Goal: Task Accomplishment & Management: Manage account settings

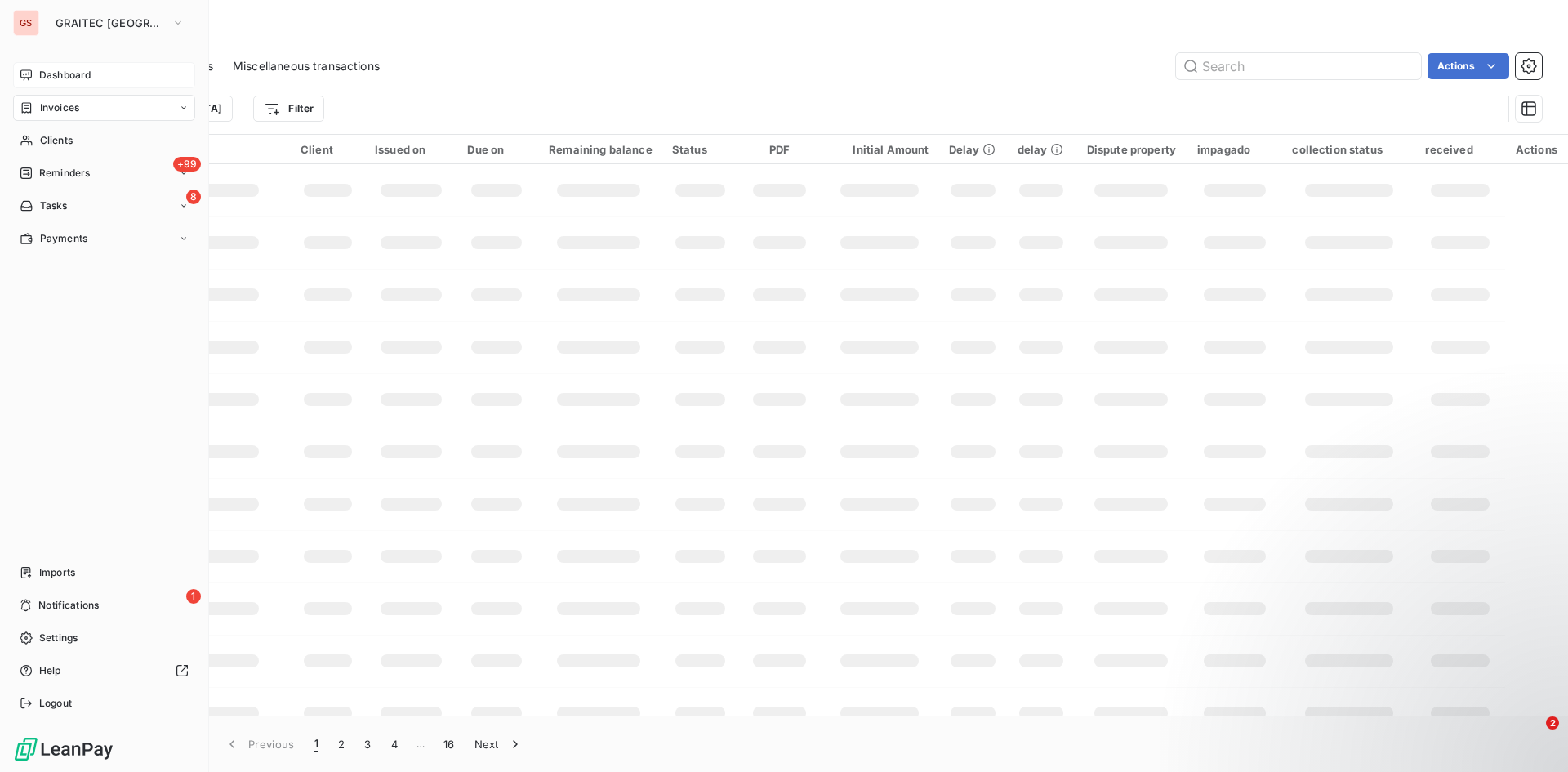
click at [29, 73] on icon at bounding box center [25, 75] width 13 height 13
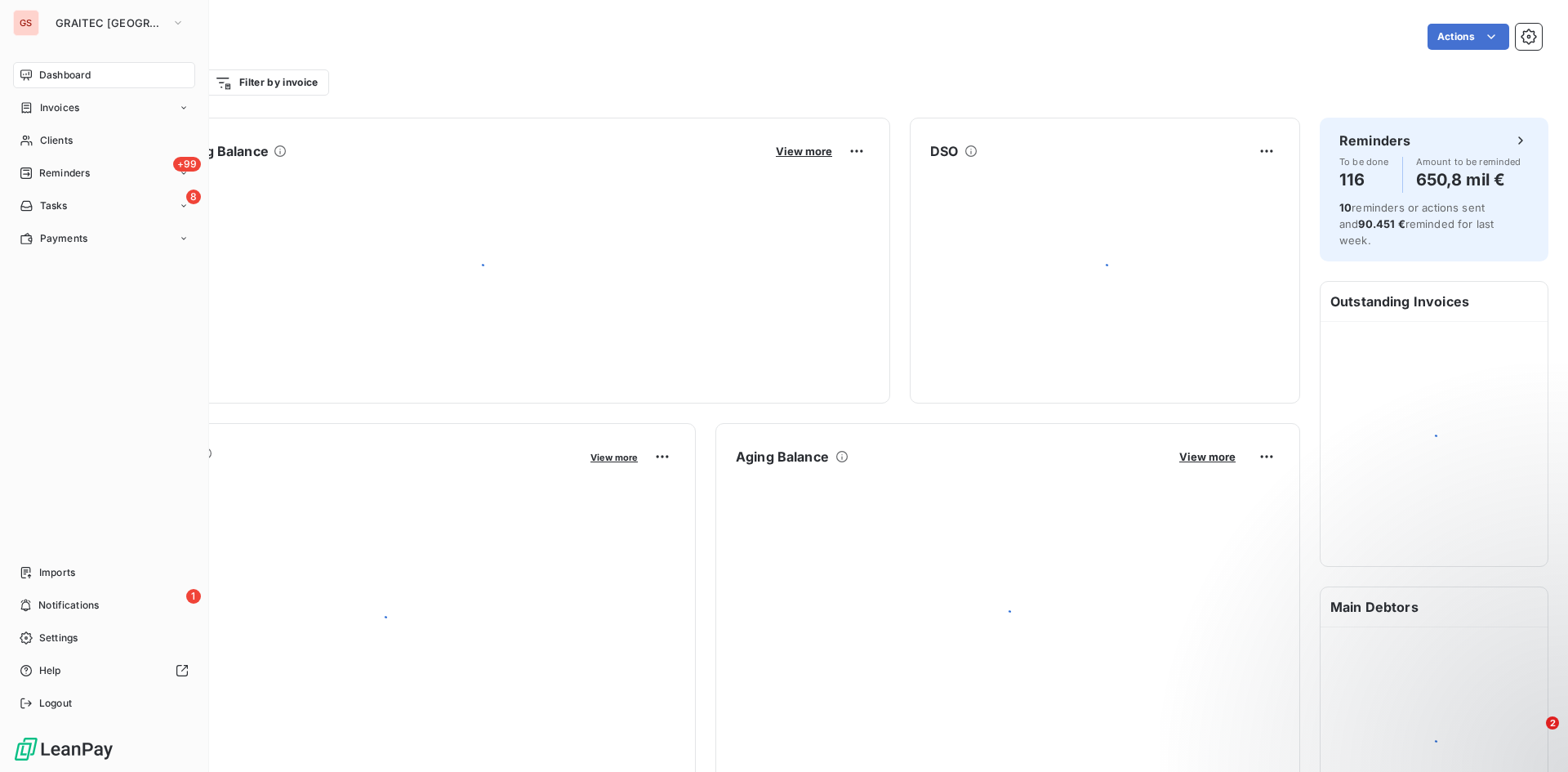
click at [29, 73] on icon at bounding box center [25, 75] width 13 height 13
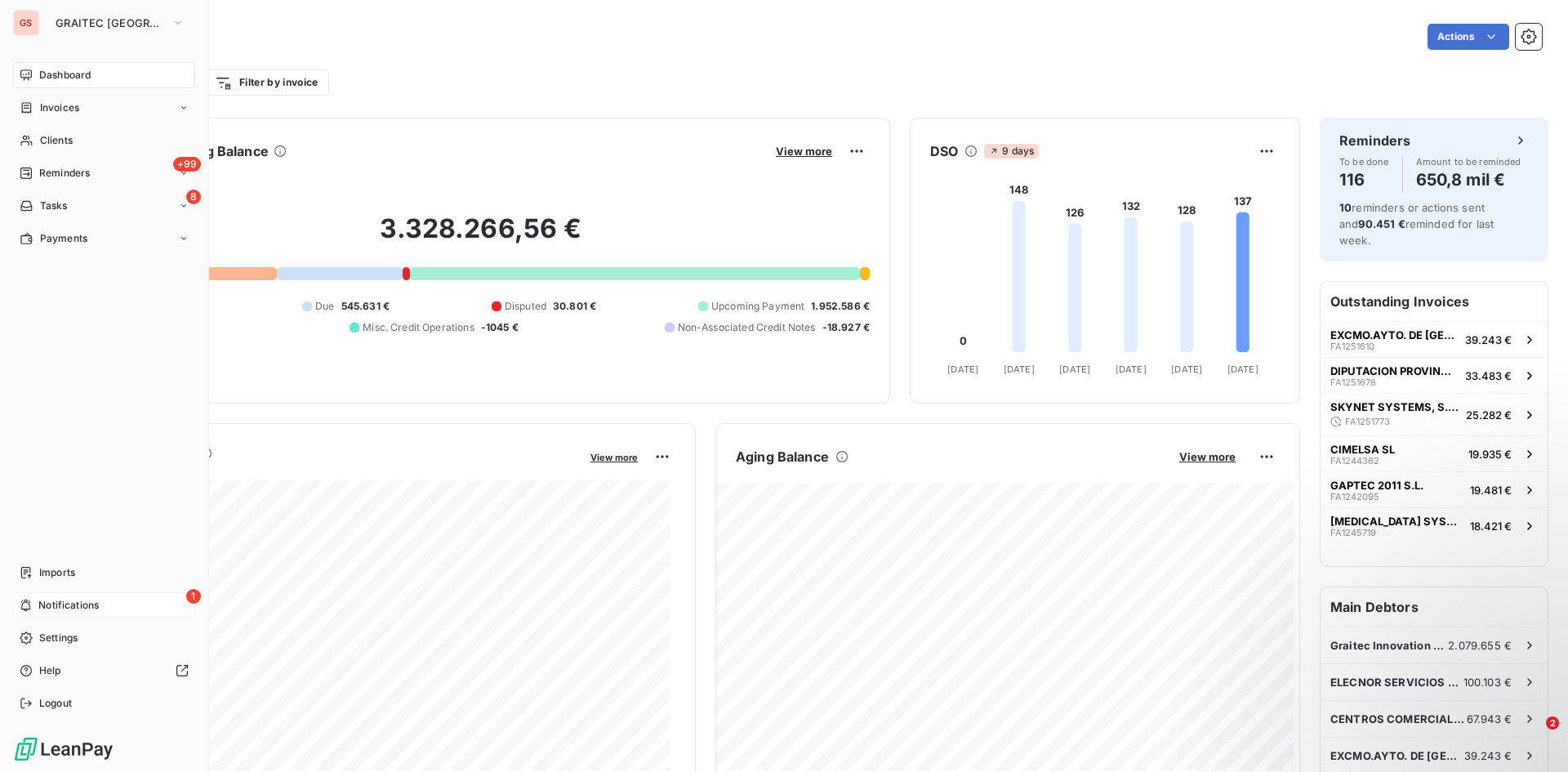
click at [74, 601] on span "Notifications" at bounding box center [69, 604] width 60 height 15
click at [77, 578] on div "Imports" at bounding box center [104, 572] width 182 height 26
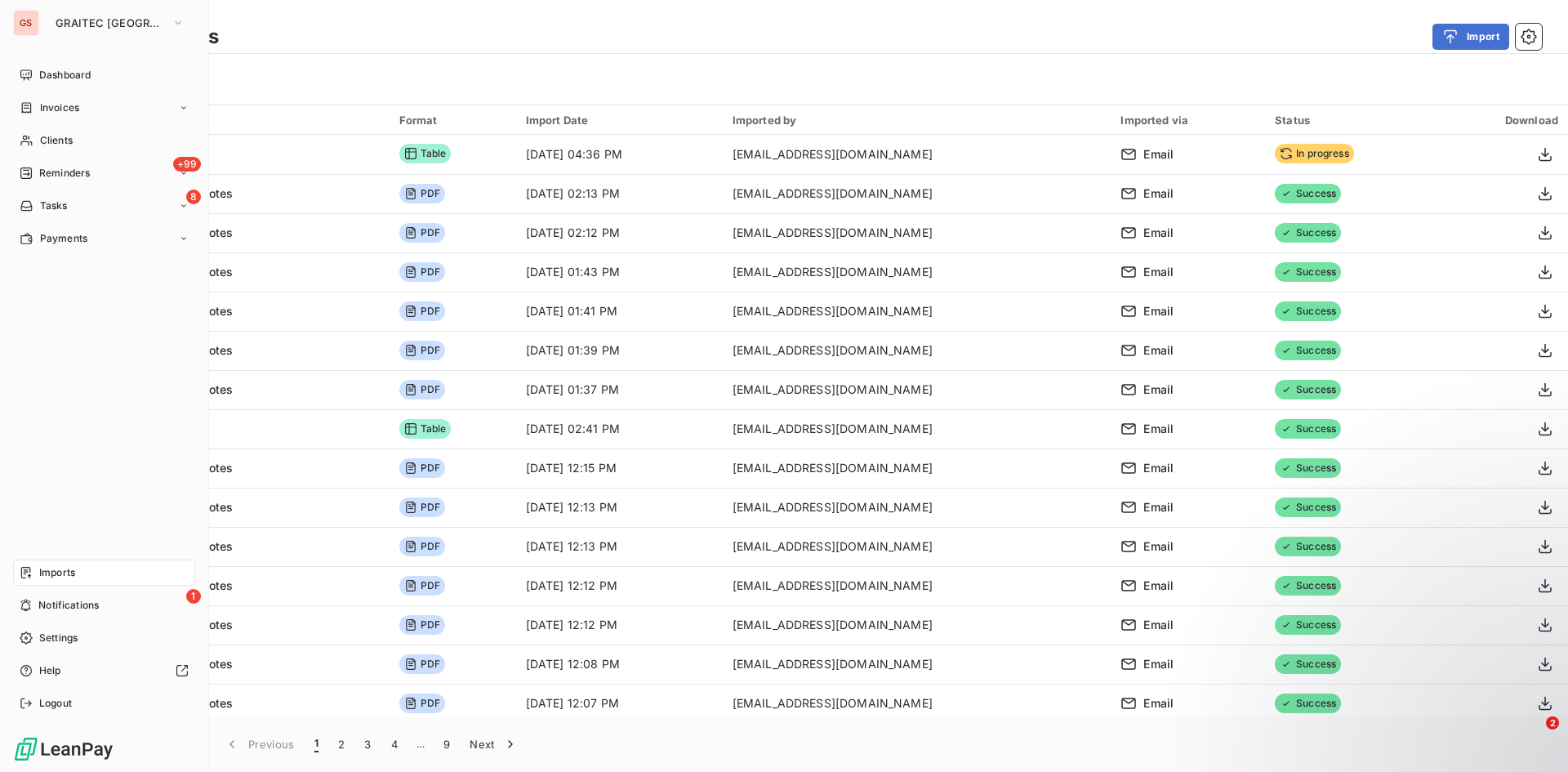
click at [41, 80] on span "Dashboard" at bounding box center [64, 75] width 51 height 15
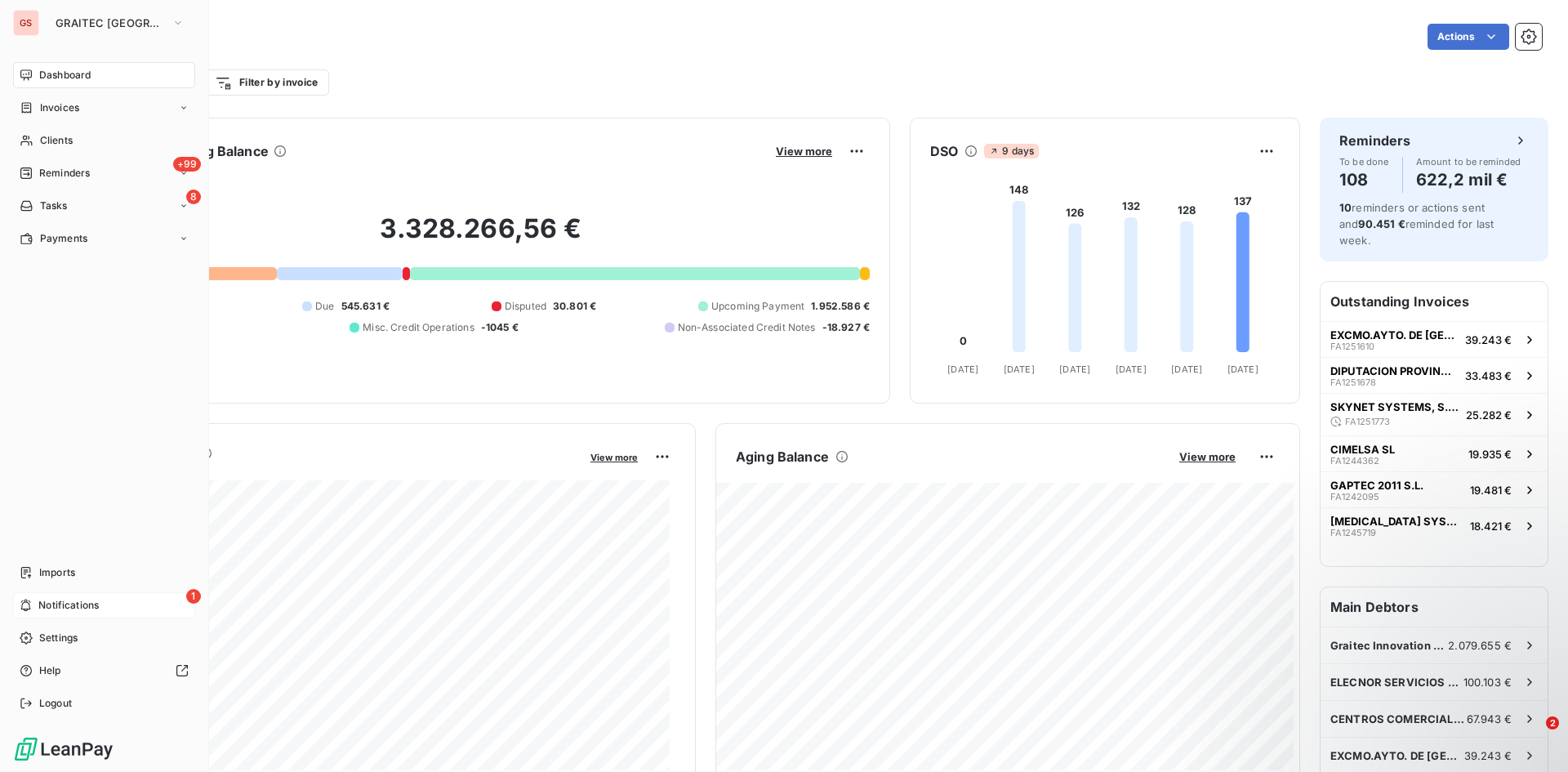
click at [84, 608] on span "Notifications" at bounding box center [69, 604] width 60 height 15
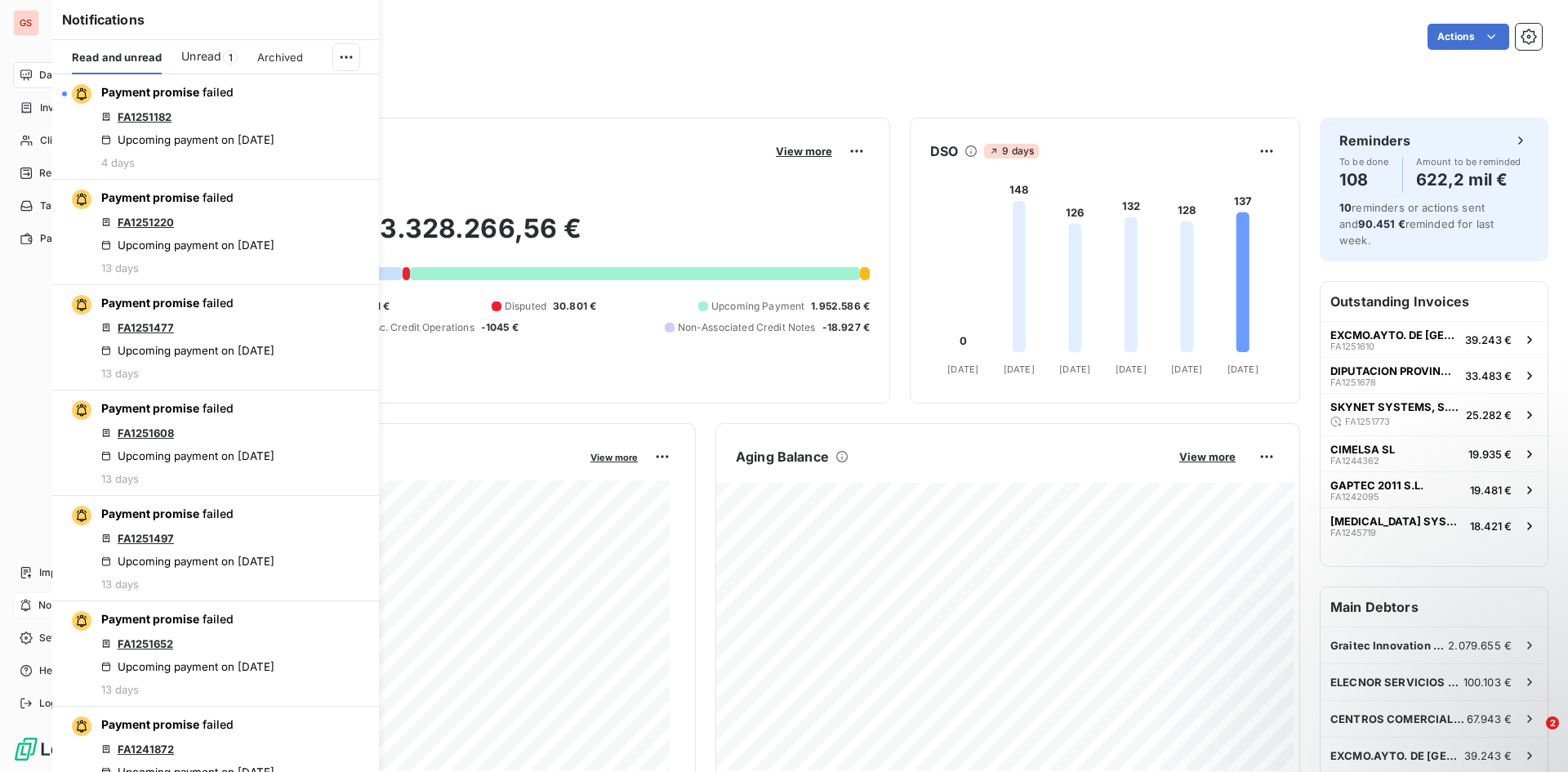
click at [28, 70] on icon at bounding box center [26, 75] width 12 height 11
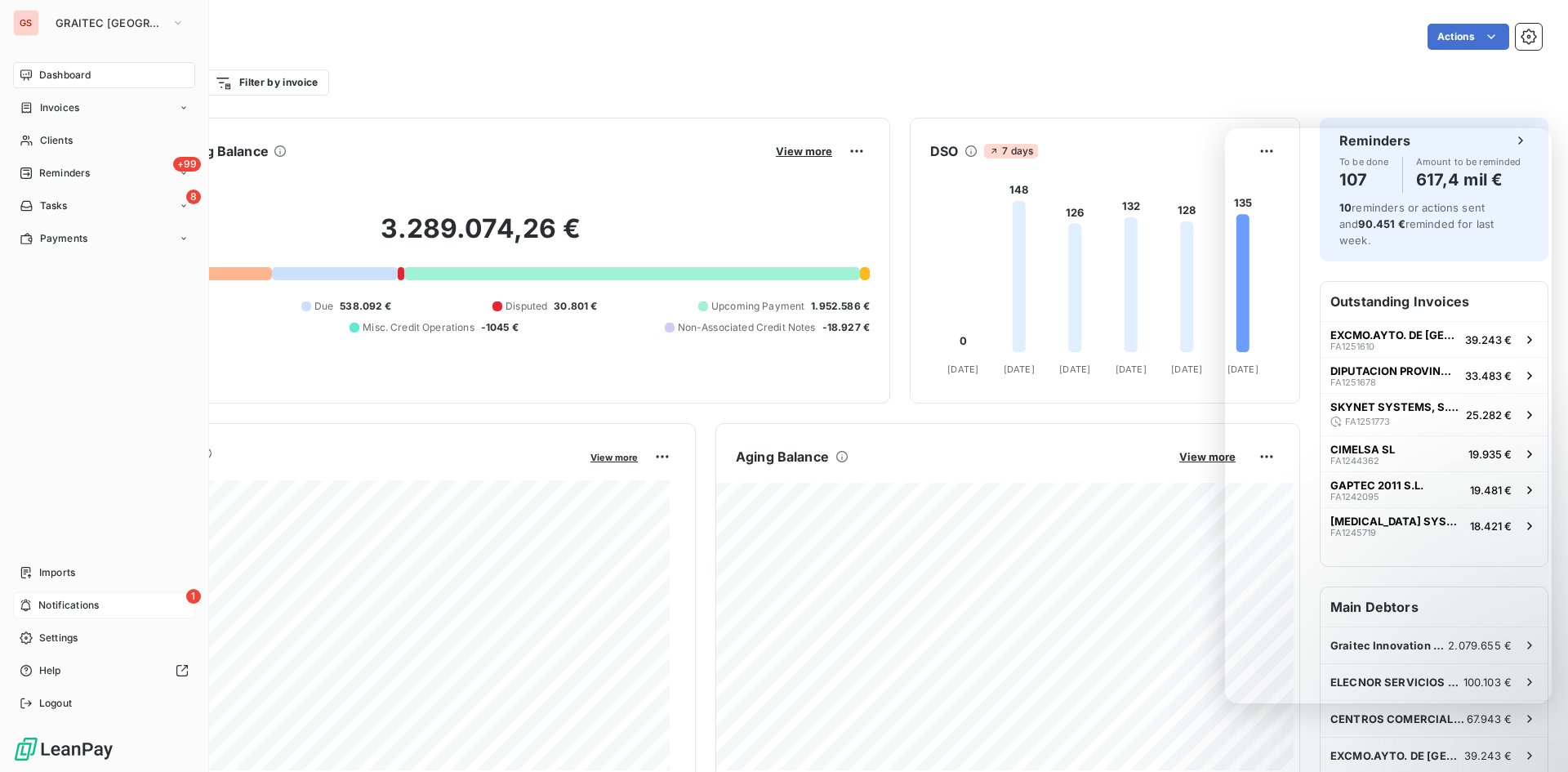
click at [18, 609] on div "1 Notifications" at bounding box center [104, 604] width 182 height 26
click at [23, 168] on icon at bounding box center [26, 174] width 12 height 12
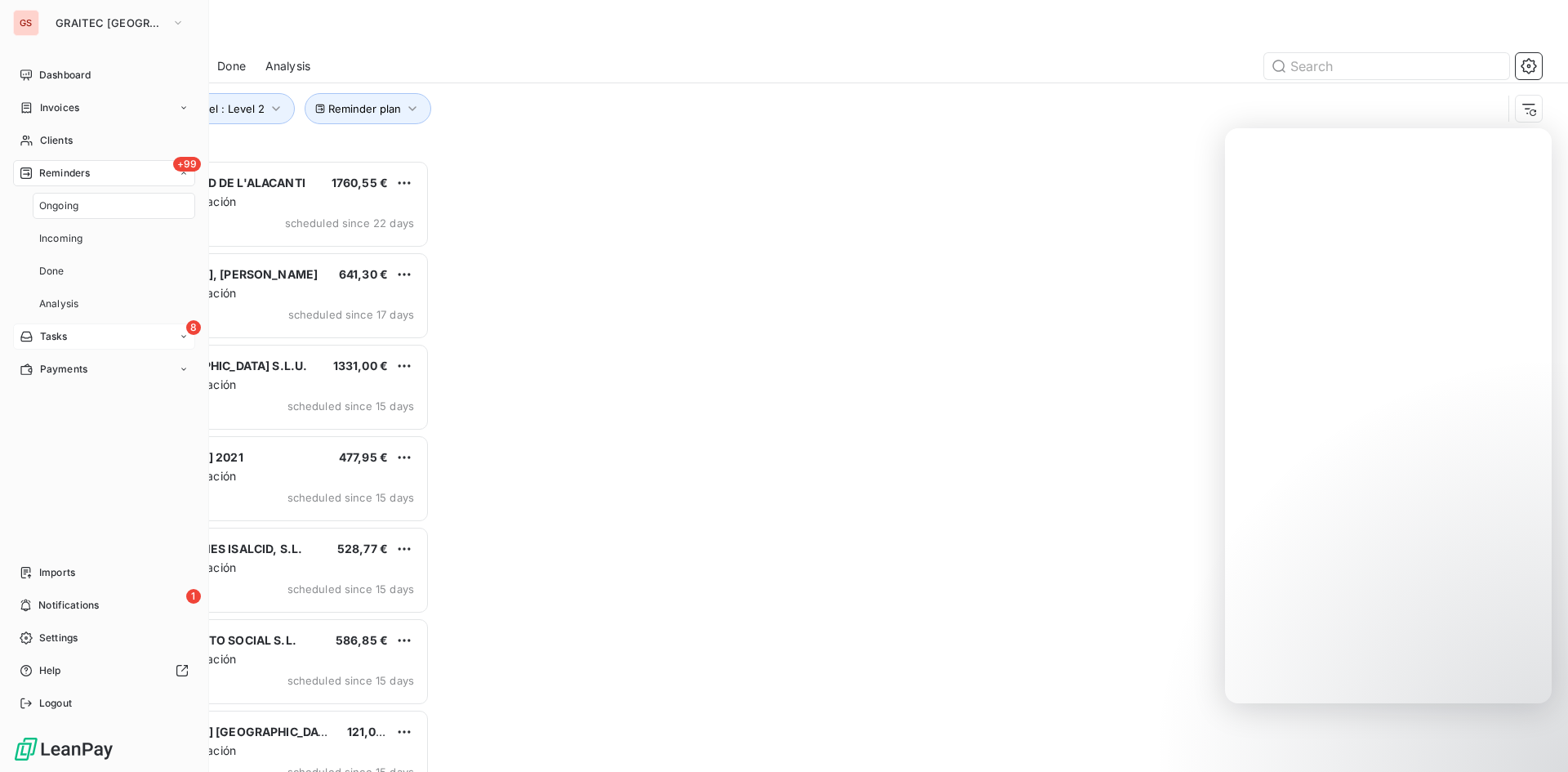
scroll to position [599, 339]
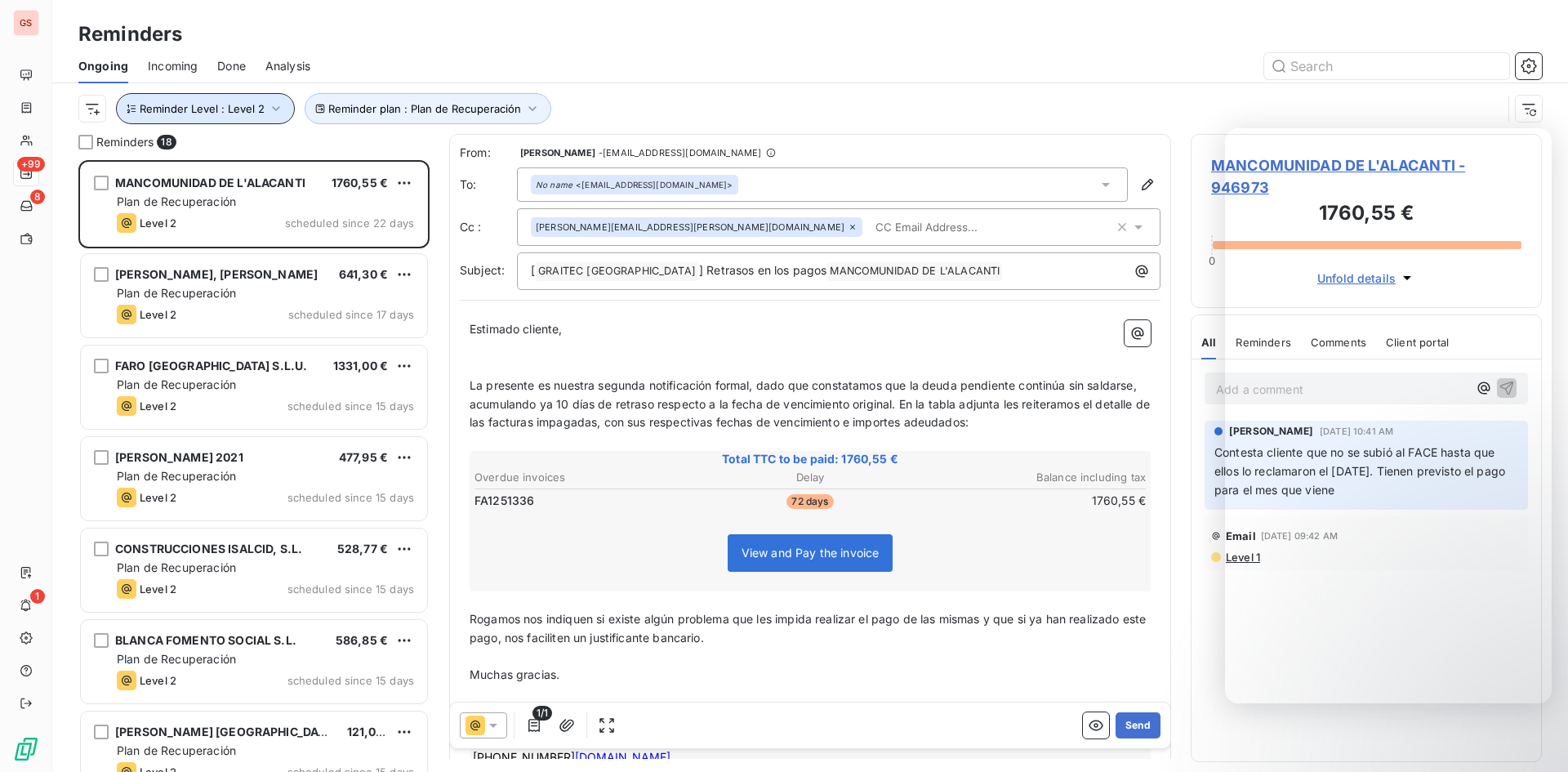
click at [231, 104] on span "Reminder Level : Level 2" at bounding box center [202, 108] width 125 height 13
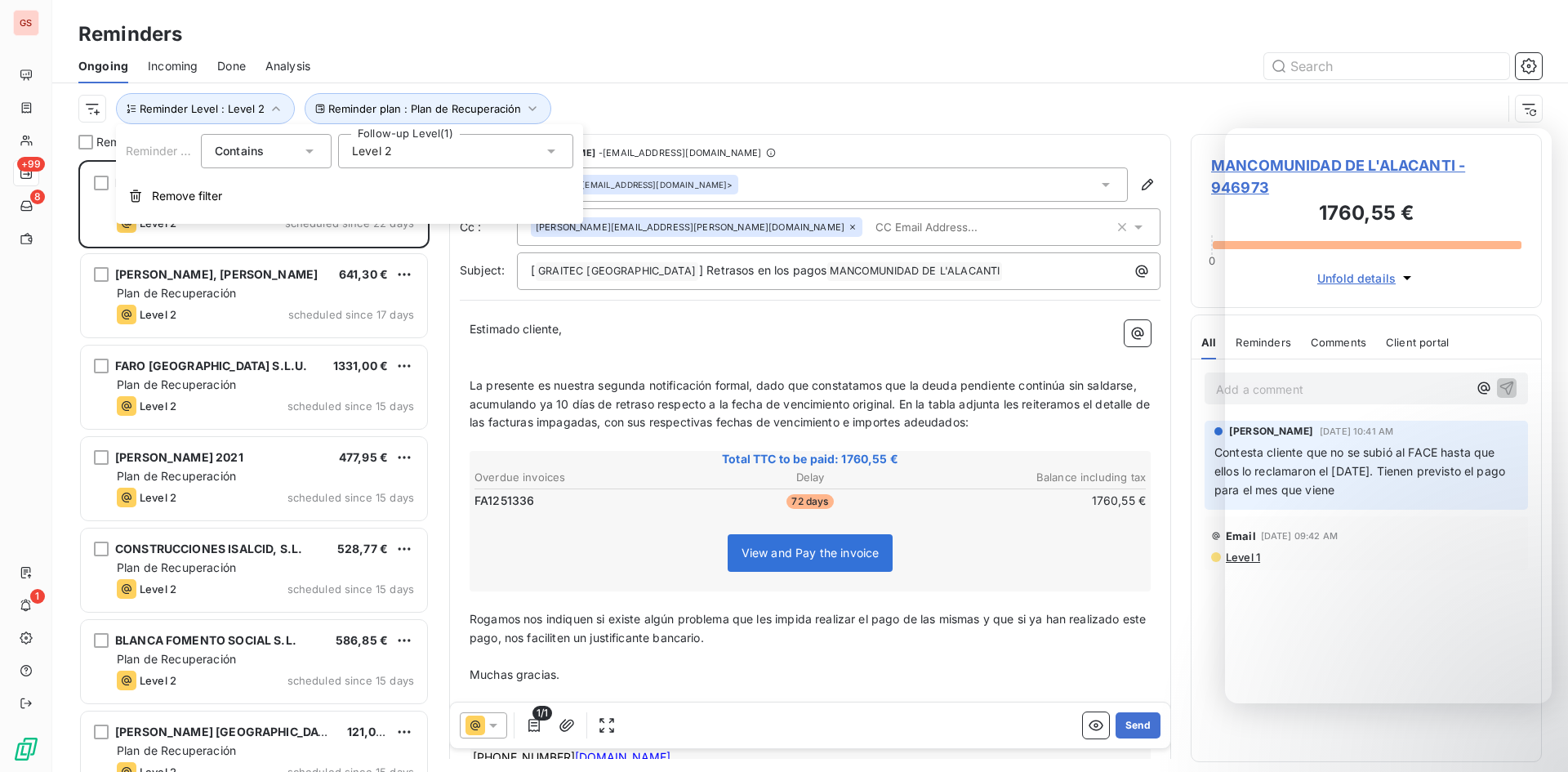
click at [408, 164] on div "Level 2" at bounding box center [456, 150] width 235 height 34
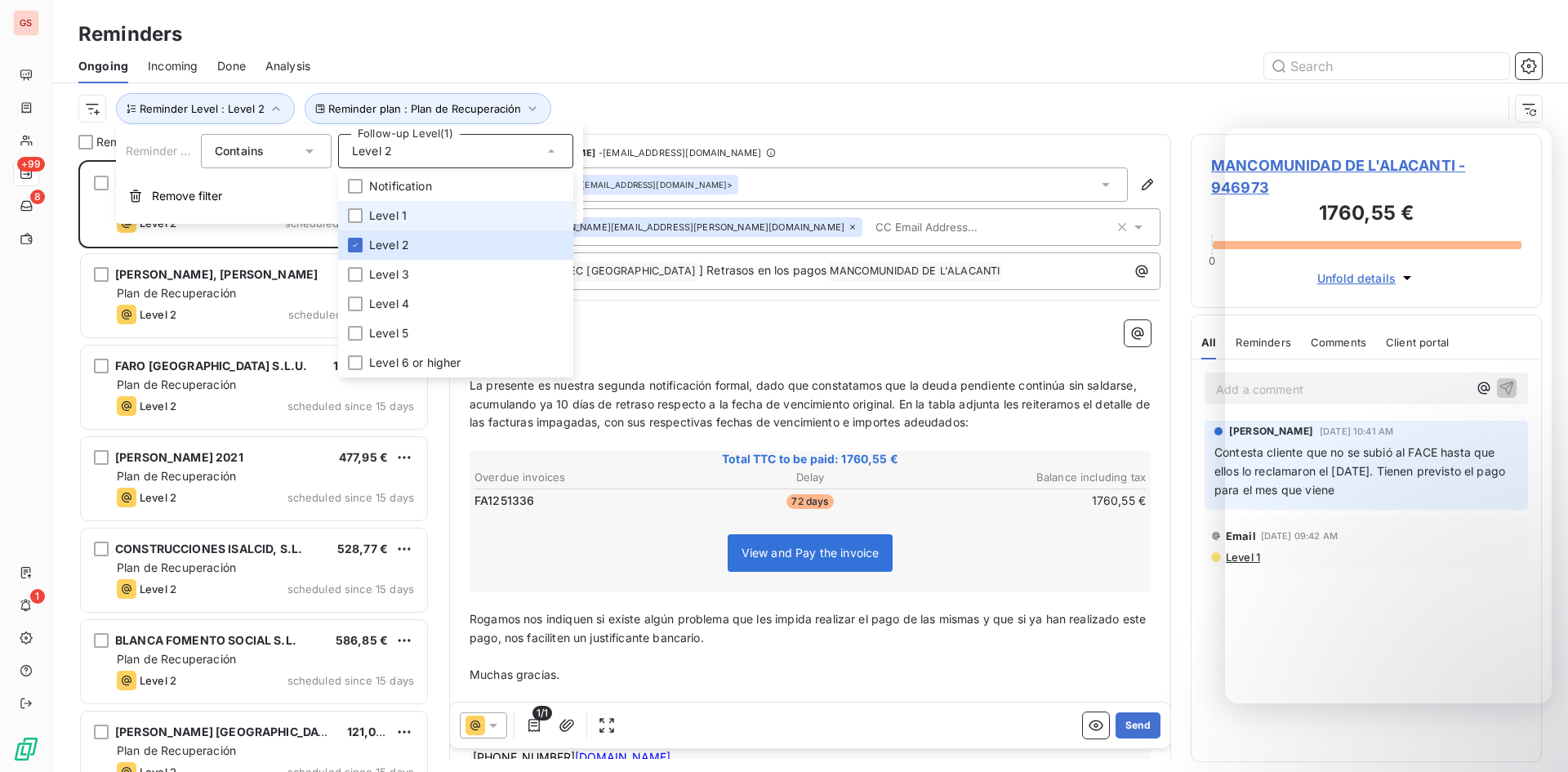
click at [401, 217] on span "Level 1" at bounding box center [388, 215] width 38 height 16
click at [401, 252] on span "Level 2" at bounding box center [389, 244] width 40 height 16
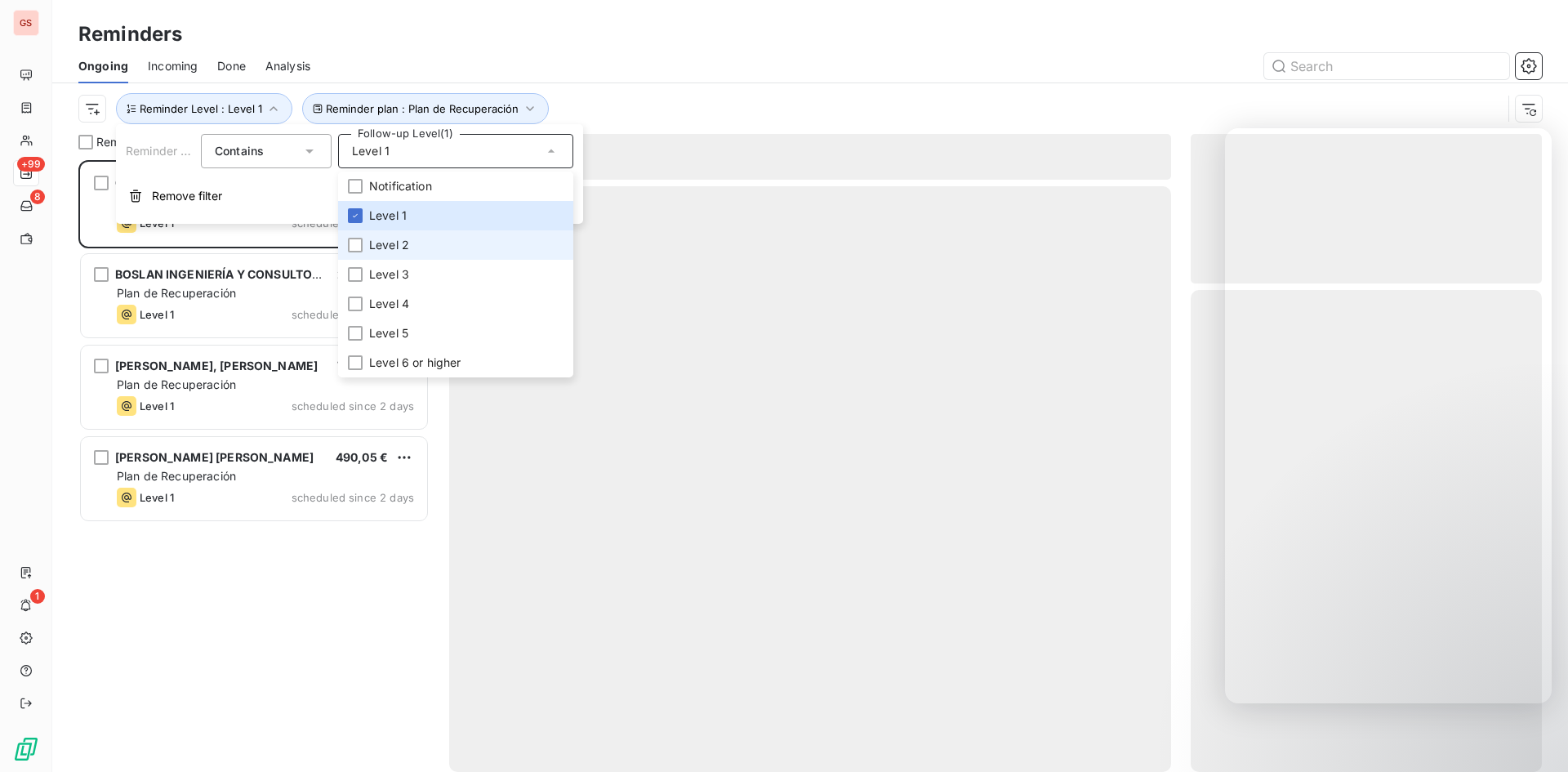
scroll to position [599, 339]
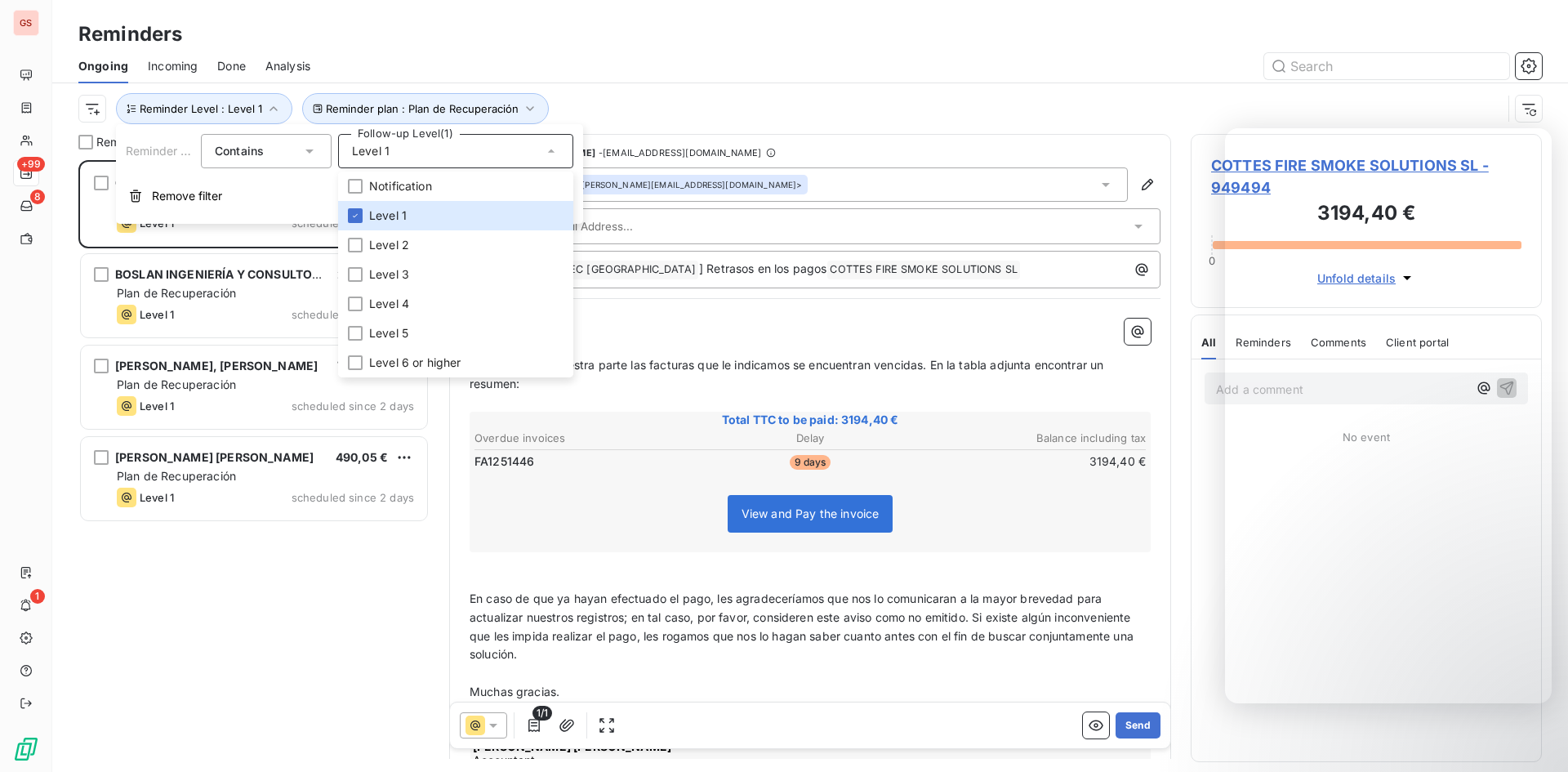
click at [700, 90] on div "Reminder plan : Plan de Recuperación Reminder Level : Level 1" at bounding box center [810, 109] width 1464 height 50
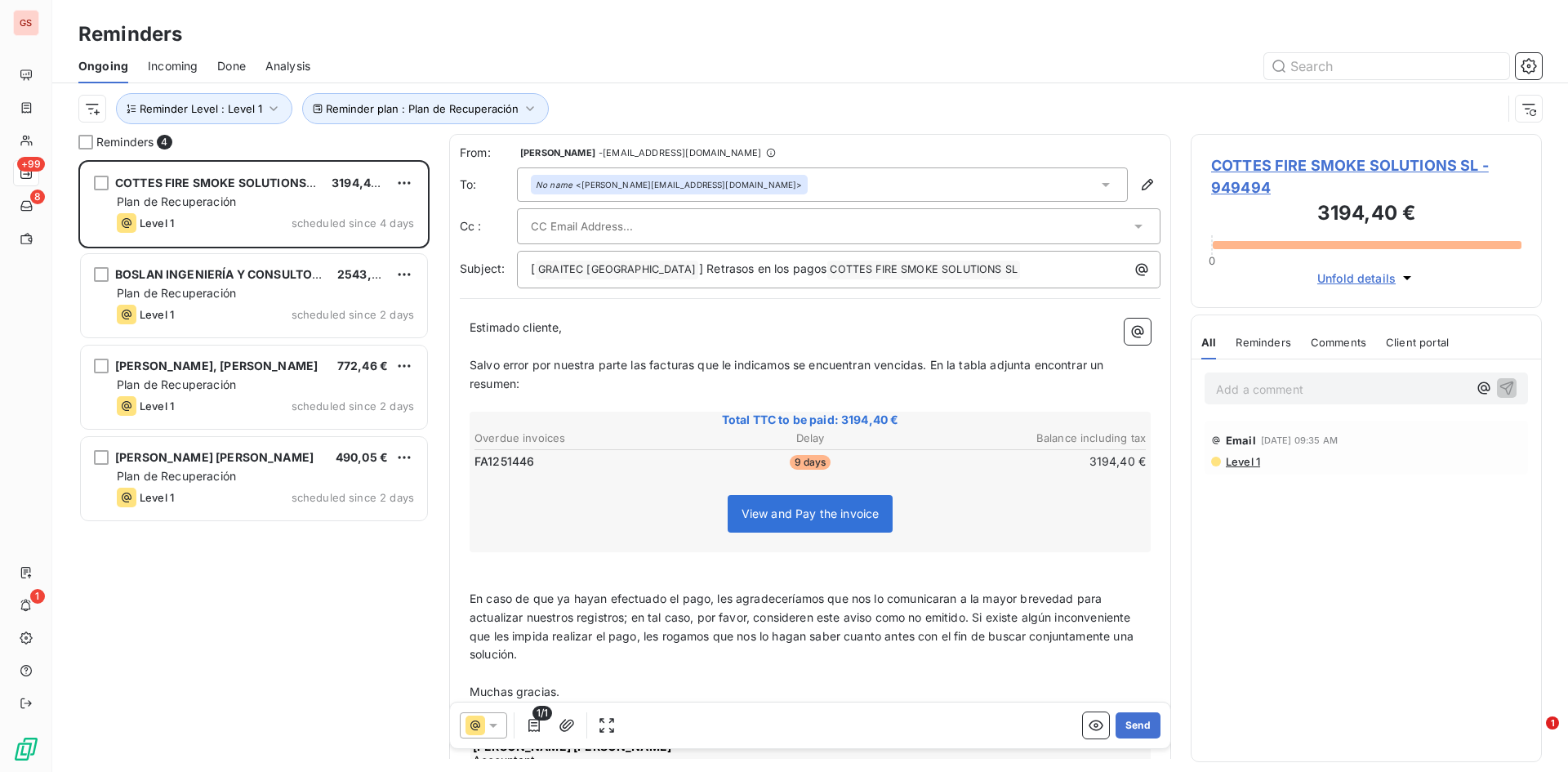
click at [1519, 148] on div "COTTES FIRE SMOKE SOLUTIONS SL - 949494 3194,40 € 0 Unfold details" at bounding box center [1366, 220] width 351 height 174
click at [1518, 156] on div "COTTES FIRE SMOKE SOLUTIONS SL - 949494 3194,40 € 0 Unfold details" at bounding box center [1366, 220] width 351 height 174
click at [1524, 166] on div "COTTES FIRE SMOKE SOLUTIONS SL - 949494 3194,40 € 0 Unfold details" at bounding box center [1366, 220] width 351 height 174
click at [1190, 54] on div at bounding box center [935, 66] width 1212 height 26
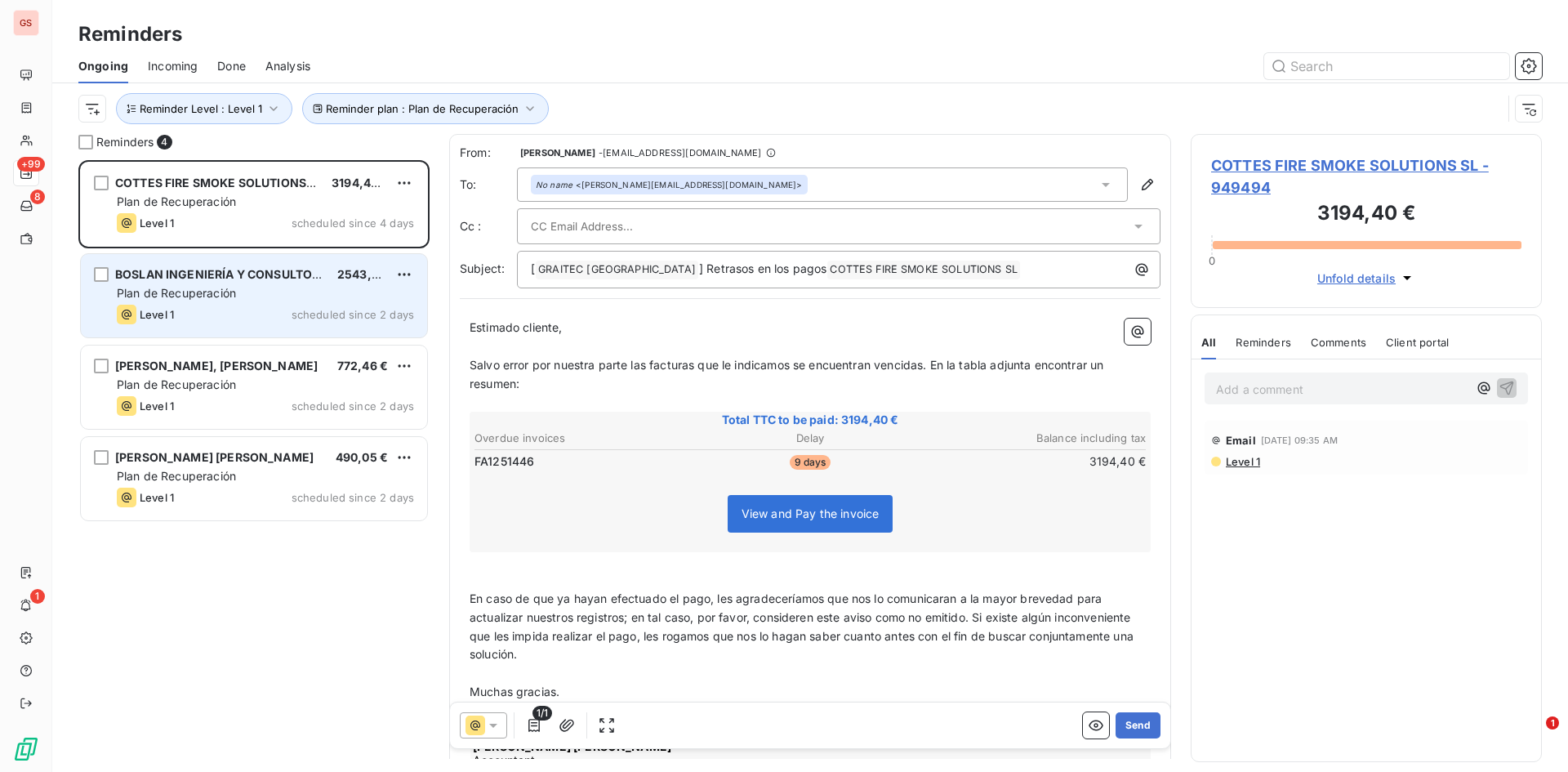
click at [220, 290] on span "Plan de Recuperación" at bounding box center [176, 293] width 119 height 14
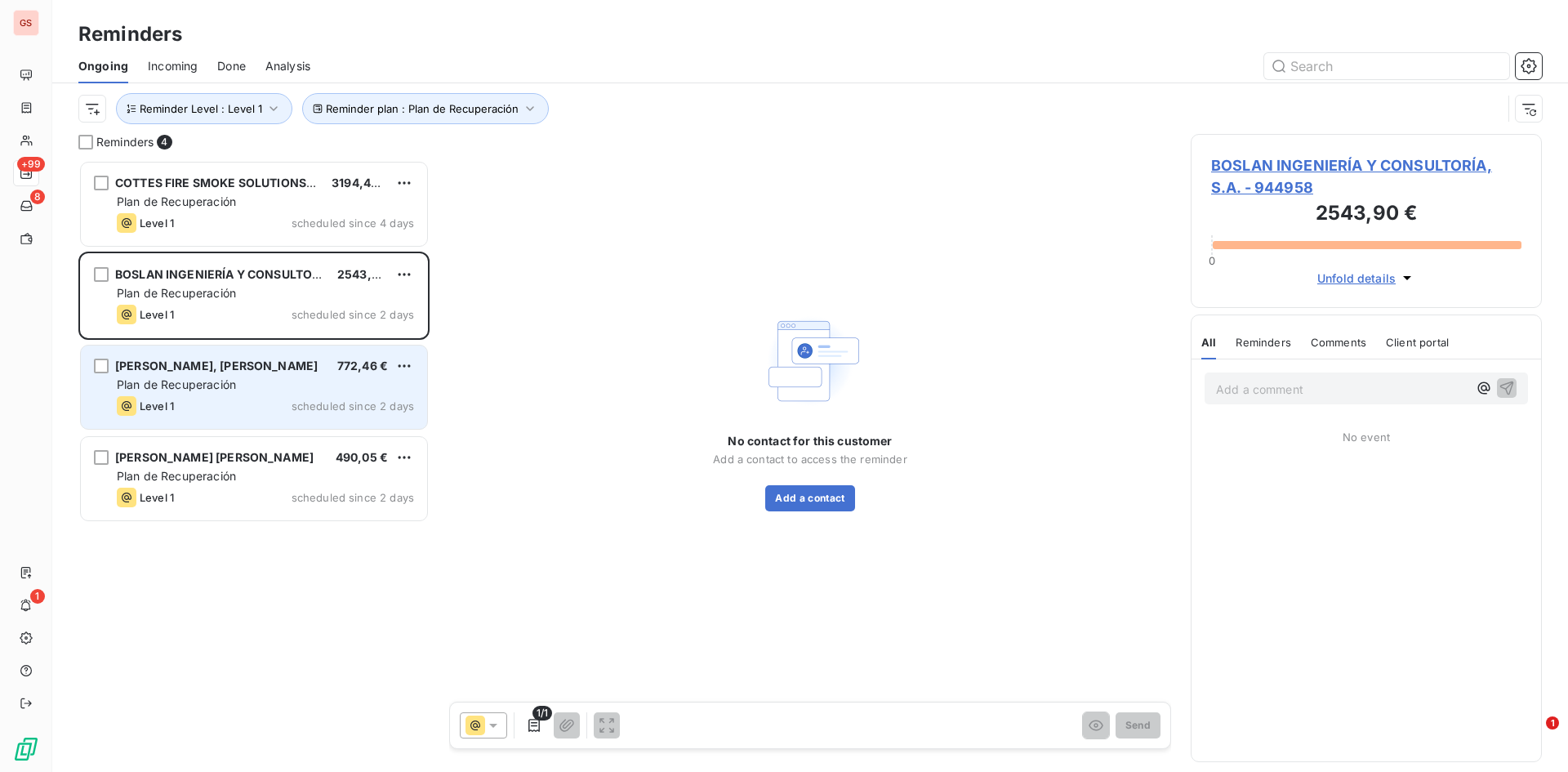
click at [212, 374] on div "[PERSON_NAME], [PERSON_NAME]" at bounding box center [216, 366] width 203 height 16
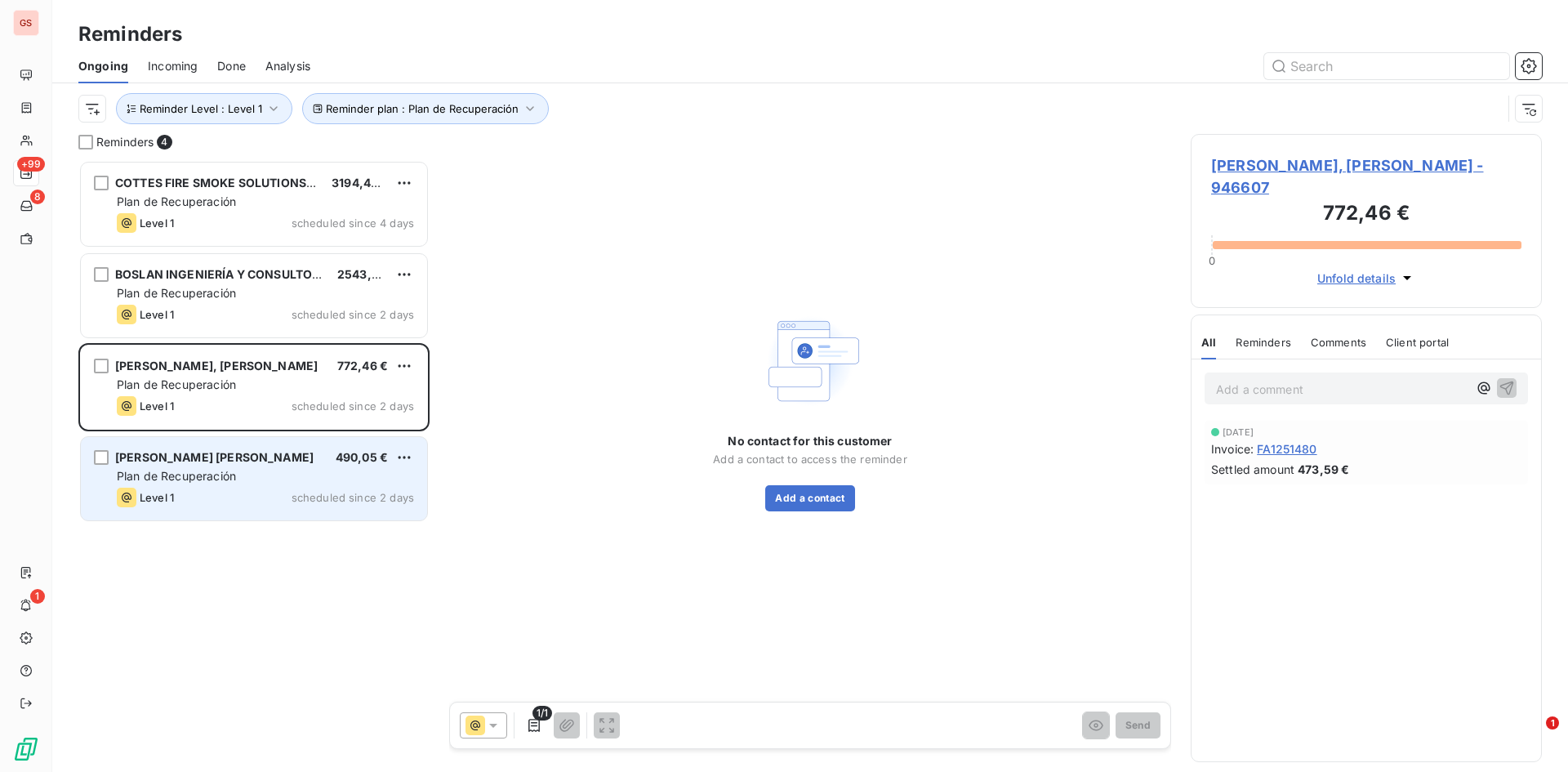
click at [215, 458] on span "[PERSON_NAME] [PERSON_NAME]" at bounding box center [214, 457] width 199 height 14
